Goal: Task Accomplishment & Management: Use online tool/utility

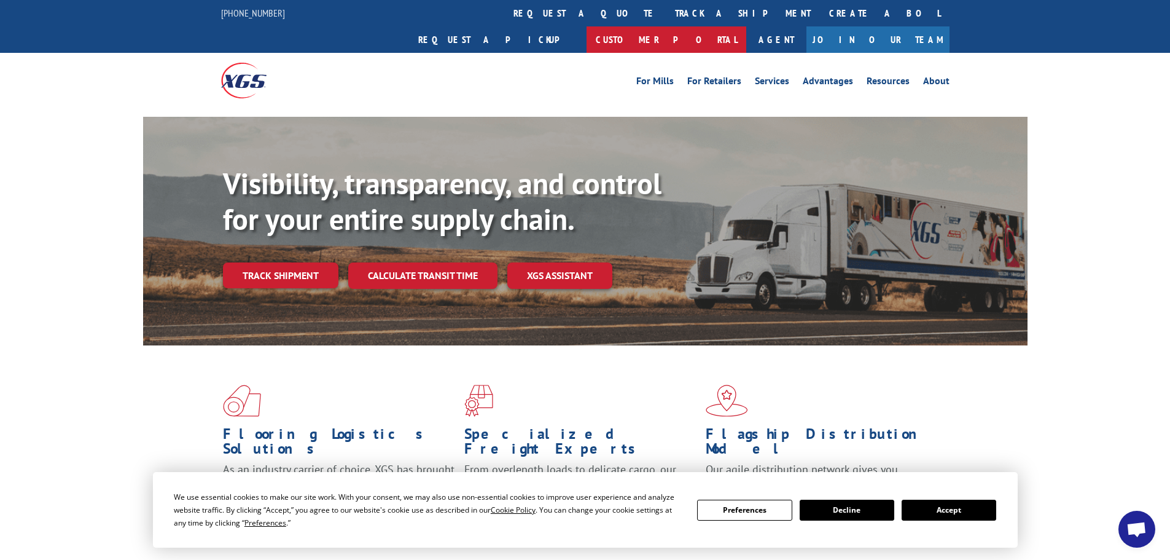
click at [746, 26] on link "Customer Portal" at bounding box center [667, 39] width 160 height 26
click at [958, 507] on button "Accept" at bounding box center [949, 509] width 95 height 21
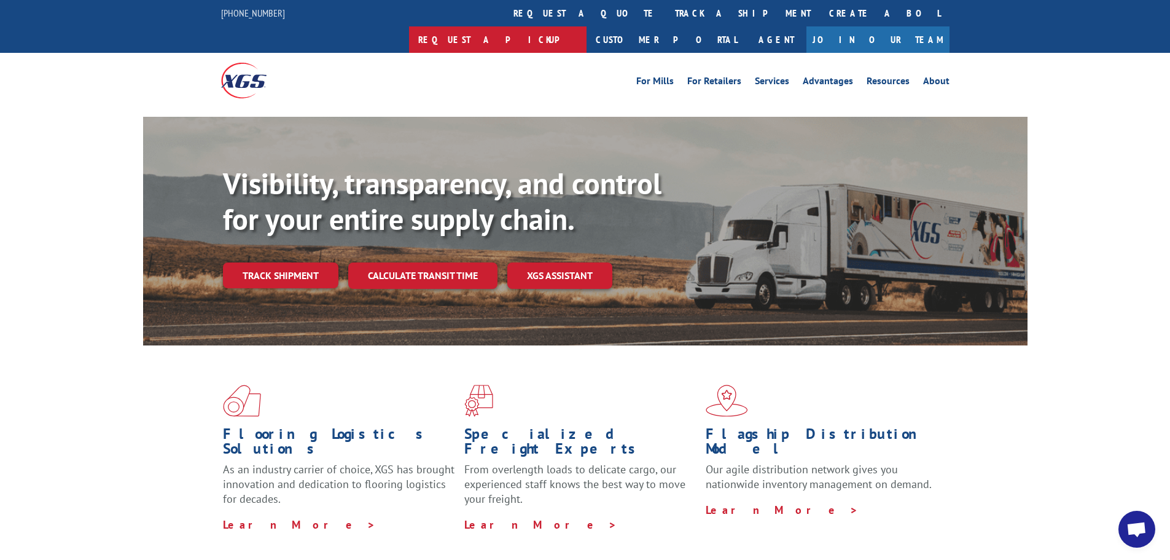
click at [587, 26] on link "Request a pickup" at bounding box center [498, 39] width 178 height 26
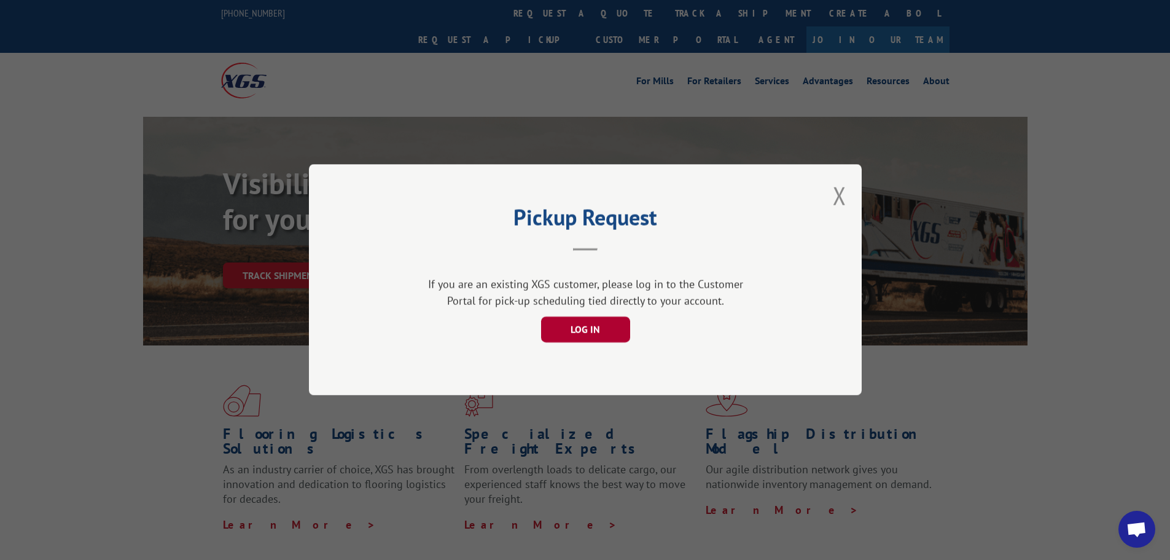
click at [605, 328] on button "LOG IN" at bounding box center [584, 330] width 89 height 26
